Goal: Find specific page/section: Find specific page/section

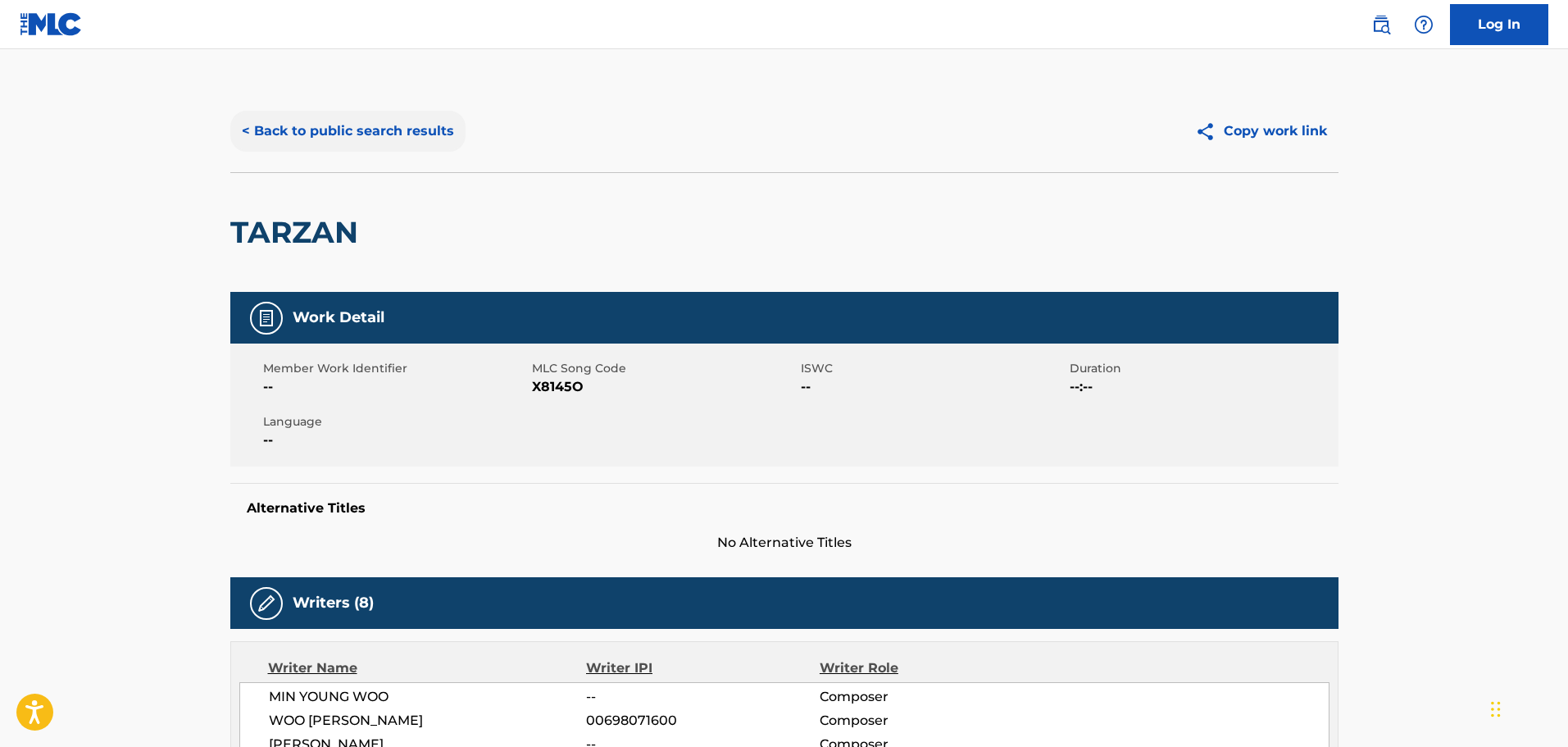
click at [383, 119] on button "< Back to public search results" at bounding box center [347, 130] width 235 height 41
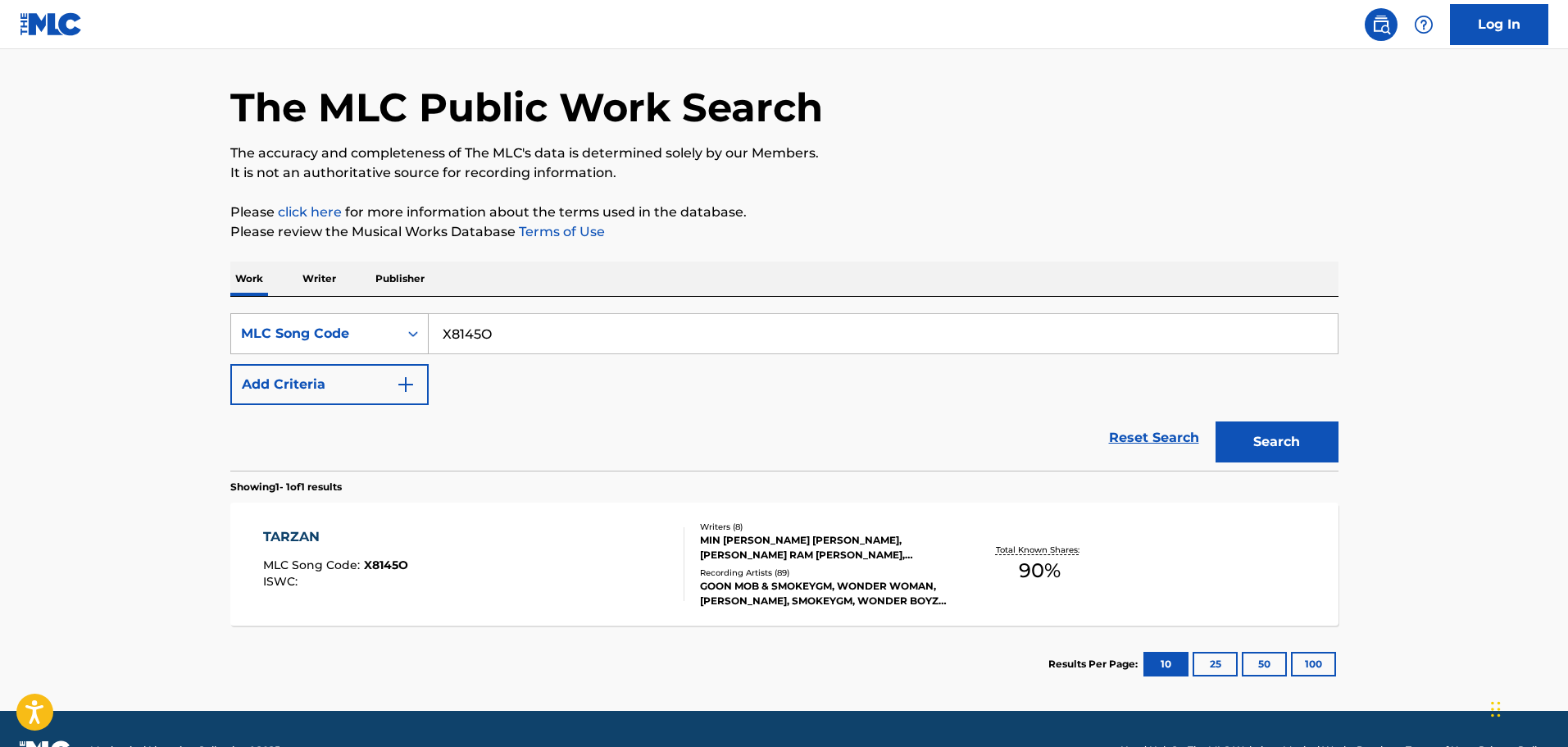
drag, startPoint x: 526, startPoint y: 334, endPoint x: 420, endPoint y: 335, distance: 106.0
click at [420, 335] on div "SearchWithCriteria557bbb66-429a-4e40-8e43-ea22a7b47305 MLC Song Code X8145O" at bounding box center [784, 333] width 1108 height 41
paste input "TVFEFP"
type input "TVFEFP"
click at [1245, 432] on button "Search" at bounding box center [1276, 441] width 123 height 41
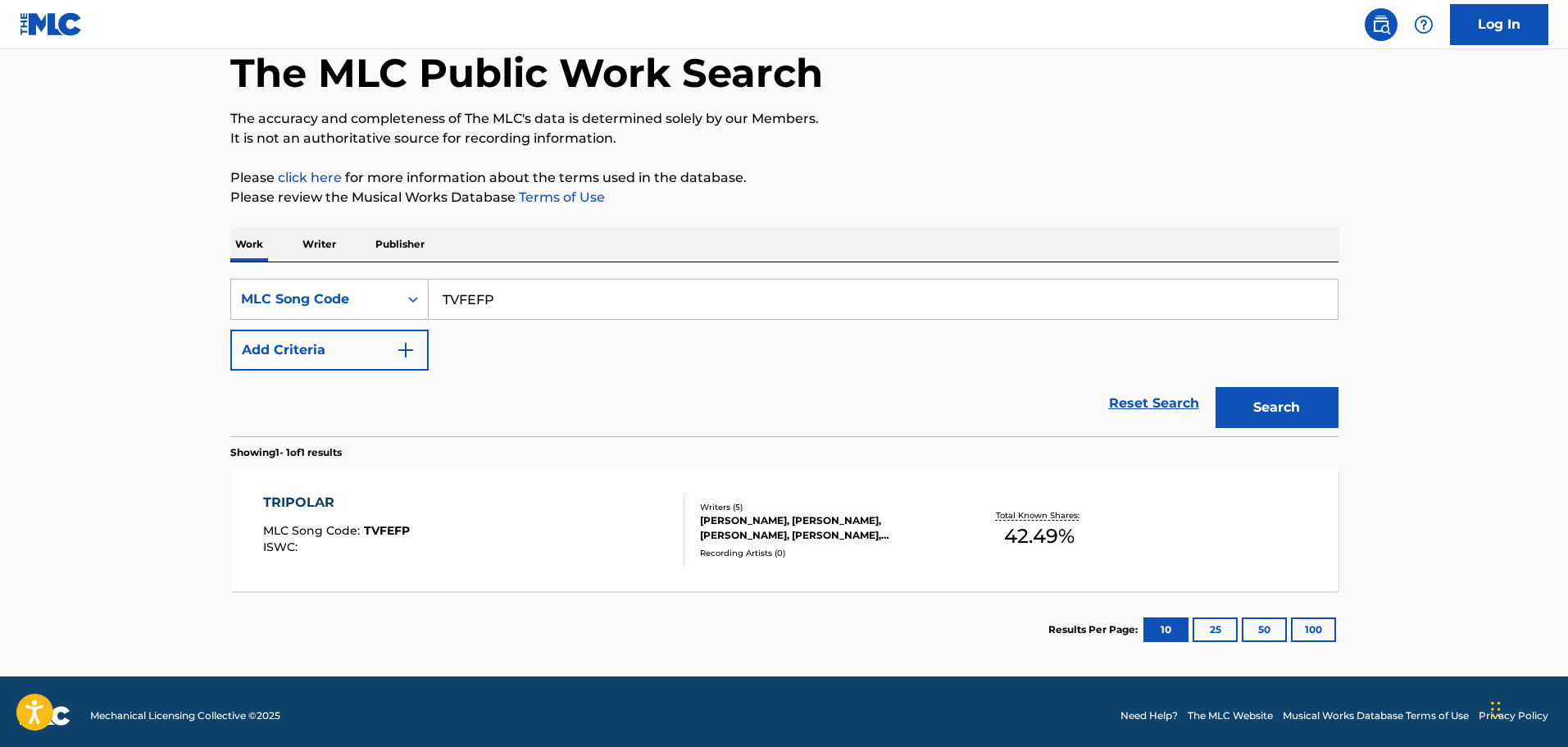
scroll to position [94, 0]
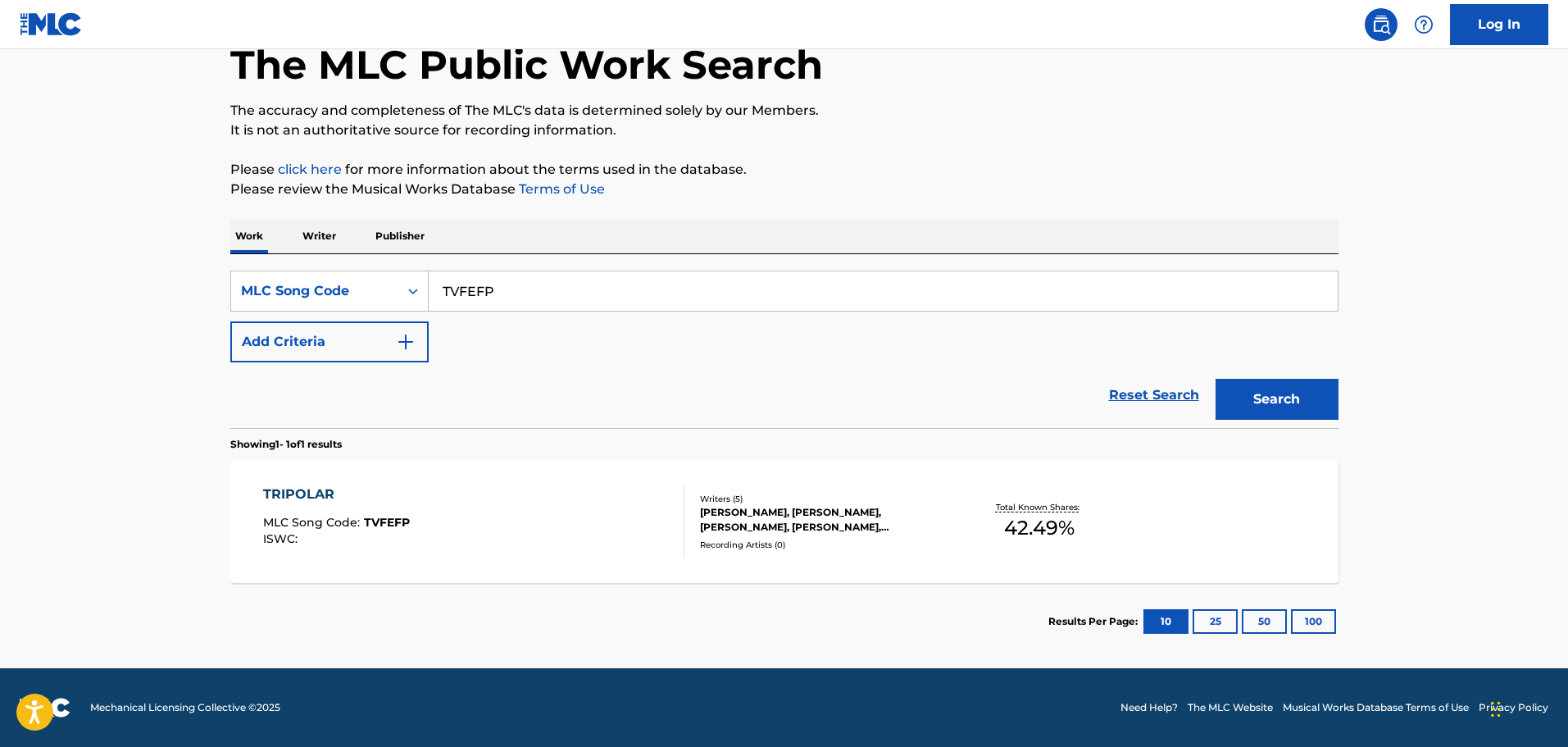
click at [825, 531] on div "[PERSON_NAME], [PERSON_NAME], [PERSON_NAME], [PERSON_NAME], [PERSON_NAME]" at bounding box center [823, 519] width 247 height 29
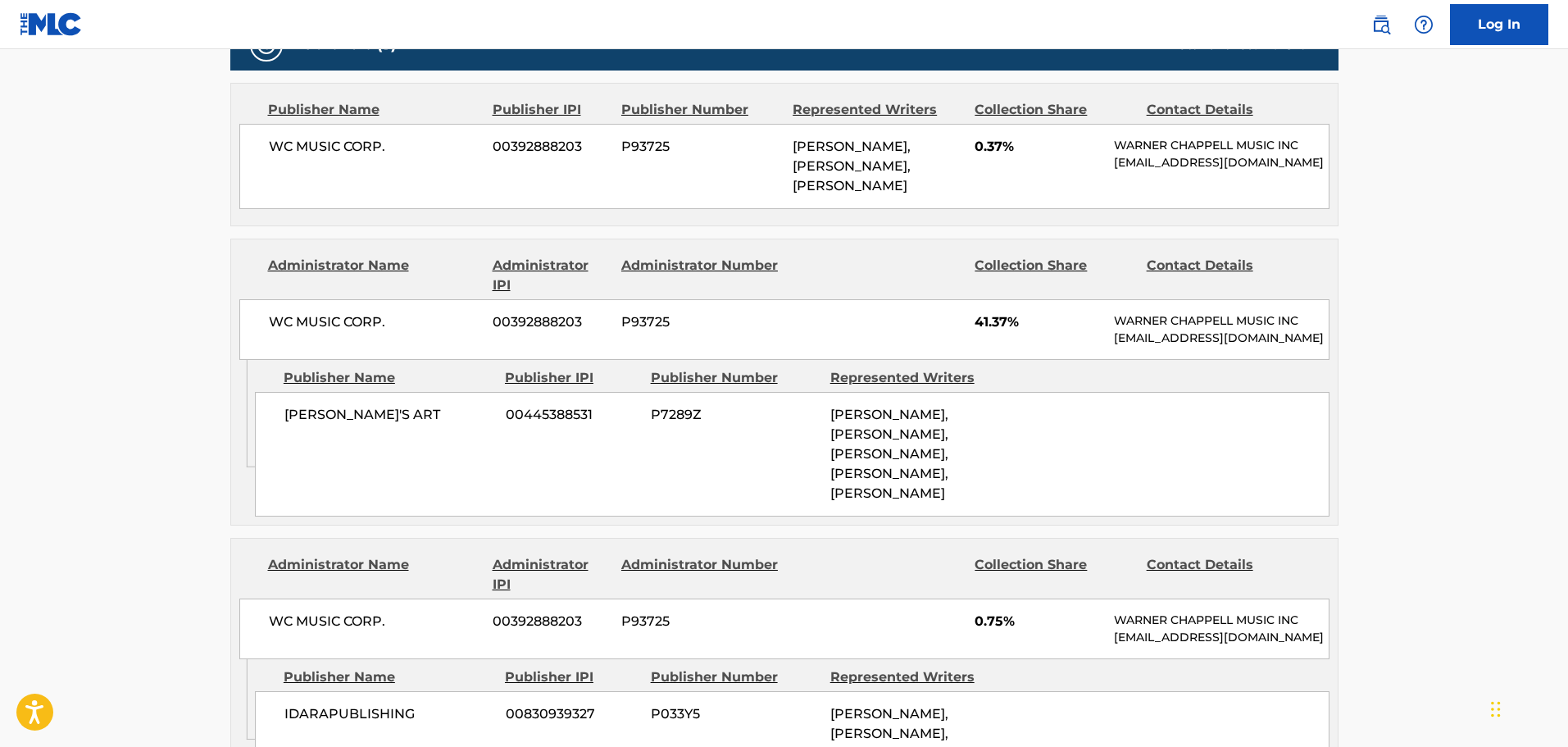
scroll to position [889, 0]
